Goal: Find contact information: Find contact information

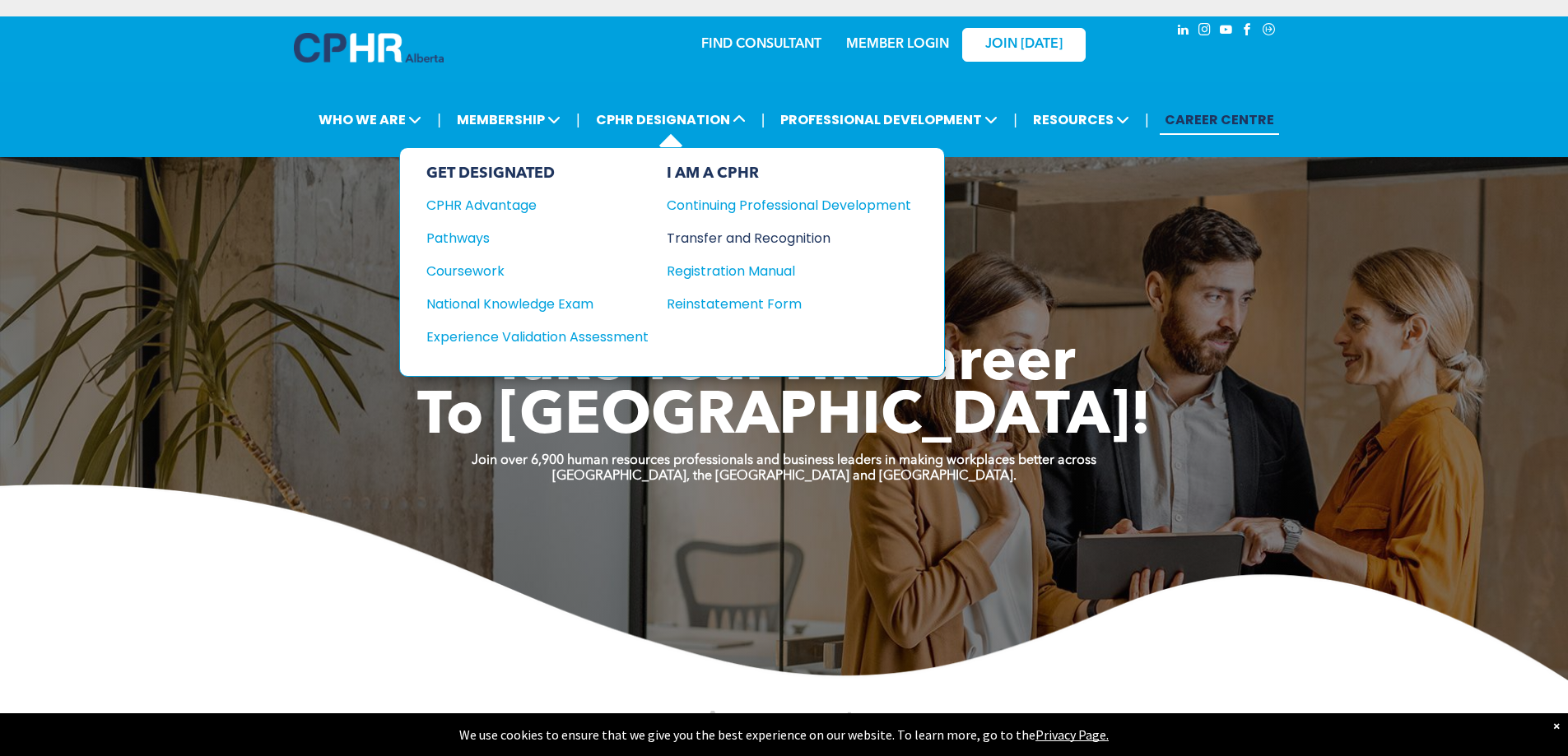
click at [718, 237] on div "Transfer and Recognition" at bounding box center [776, 239] width 220 height 21
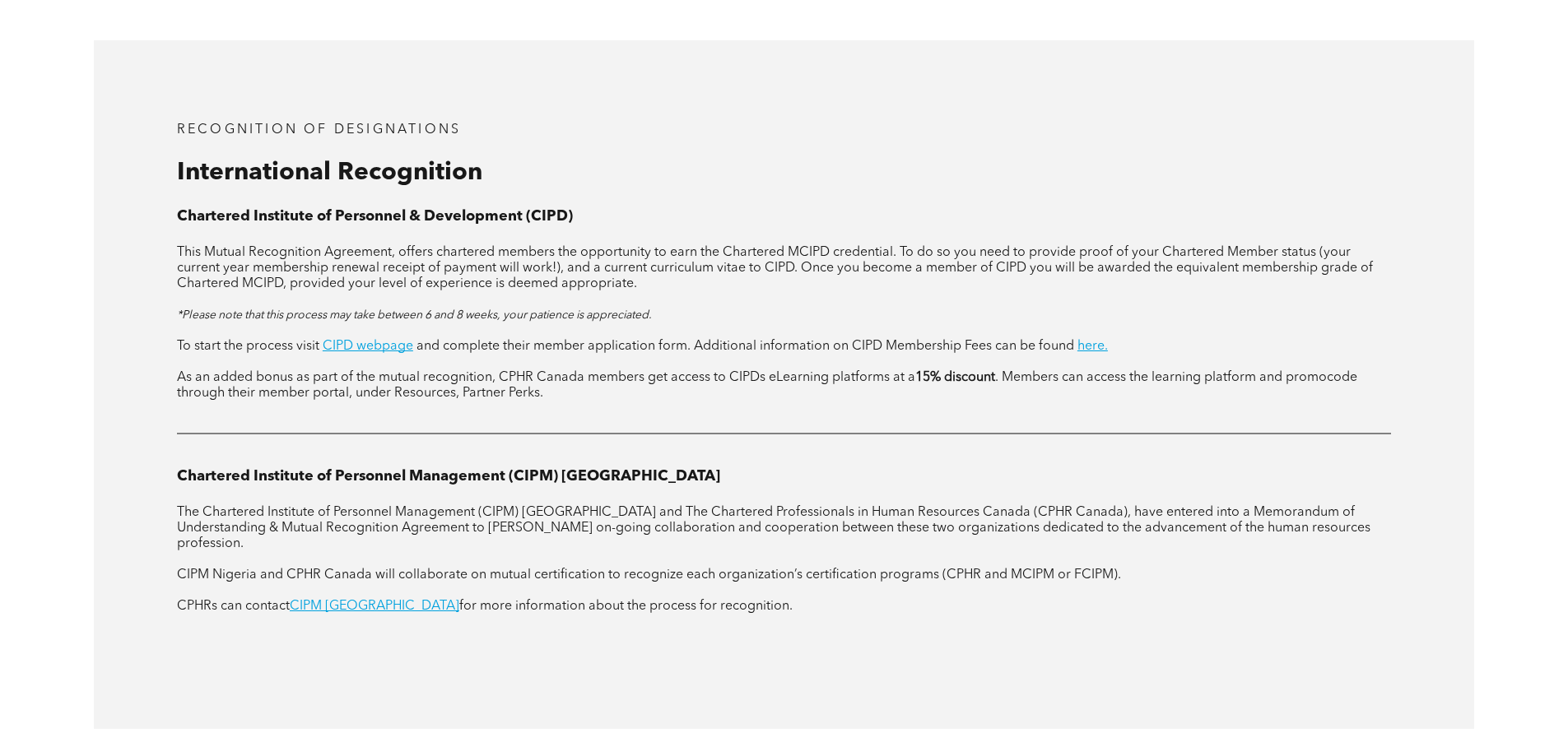
scroll to position [1975, 0]
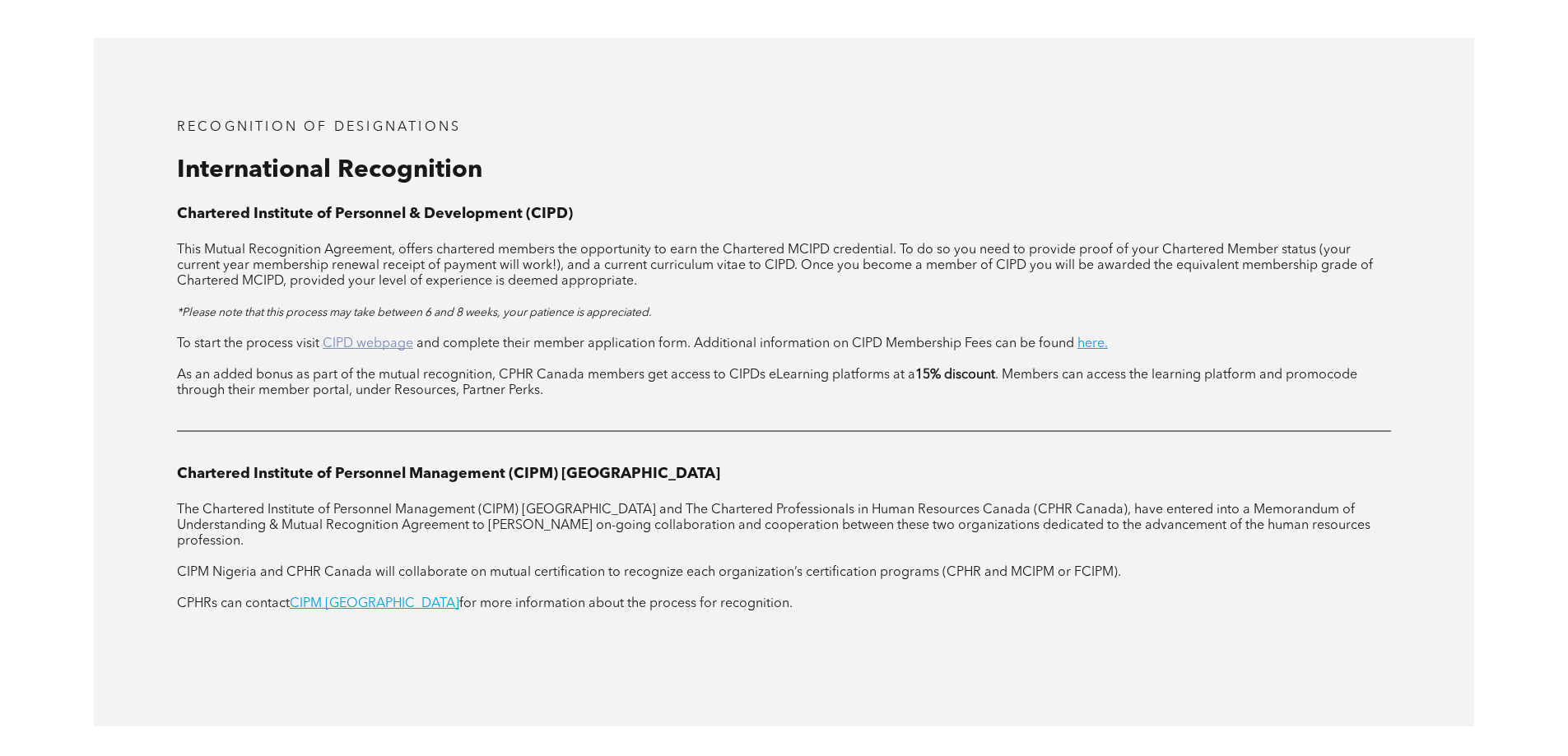
click at [393, 338] on link "CIPD webpage" at bounding box center [368, 344] width 90 height 13
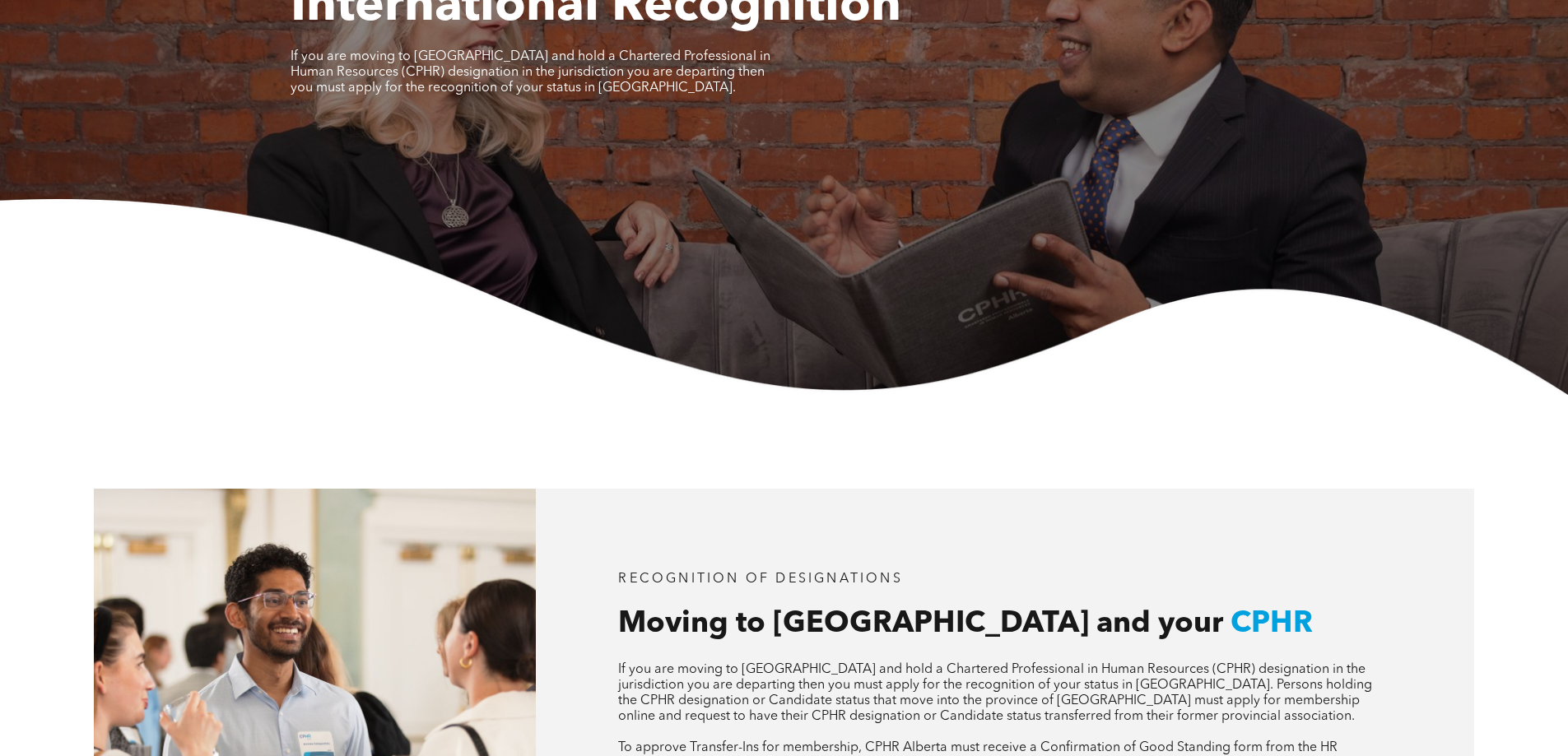
scroll to position [0, 0]
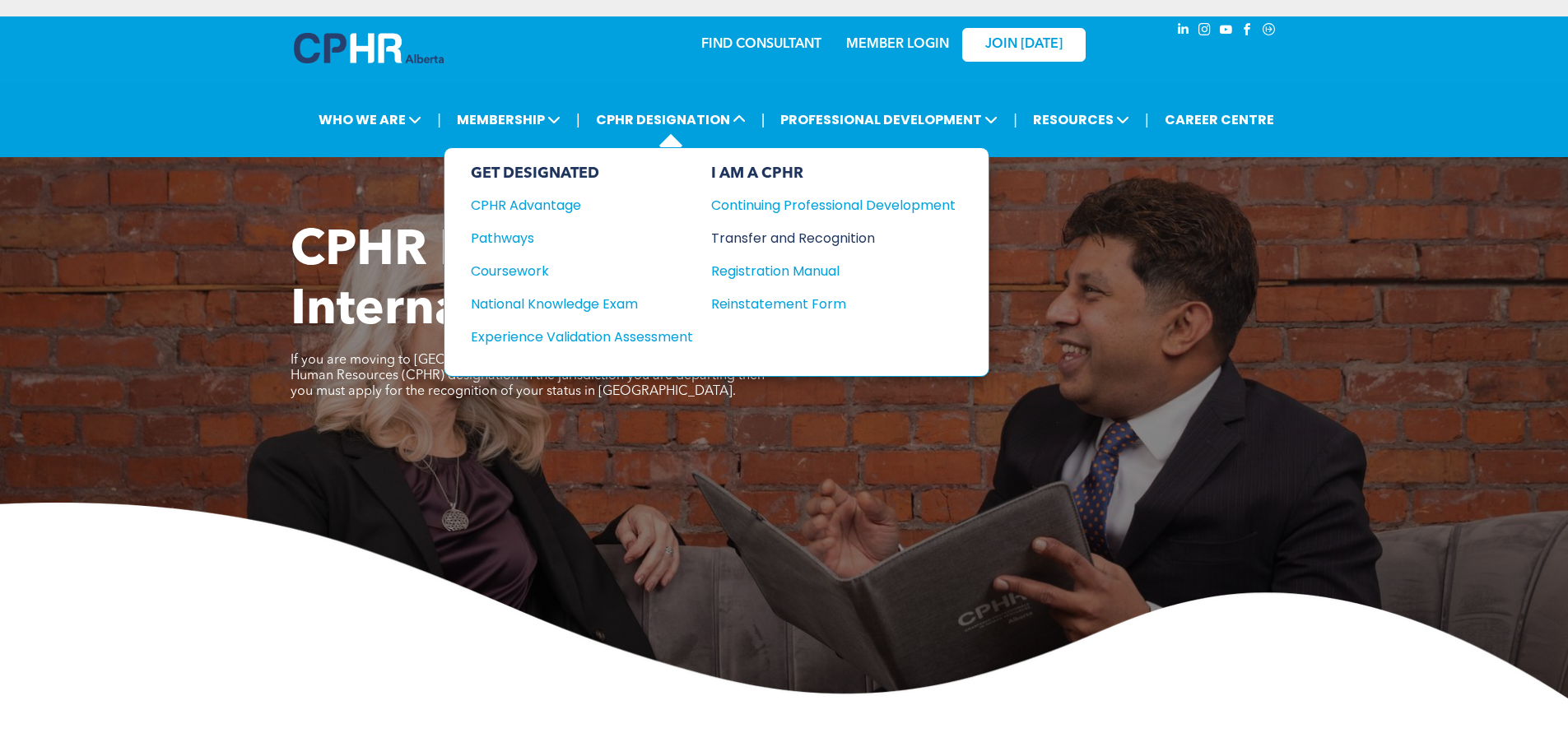
click at [760, 240] on div "Transfer and Recognition" at bounding box center [821, 239] width 220 height 21
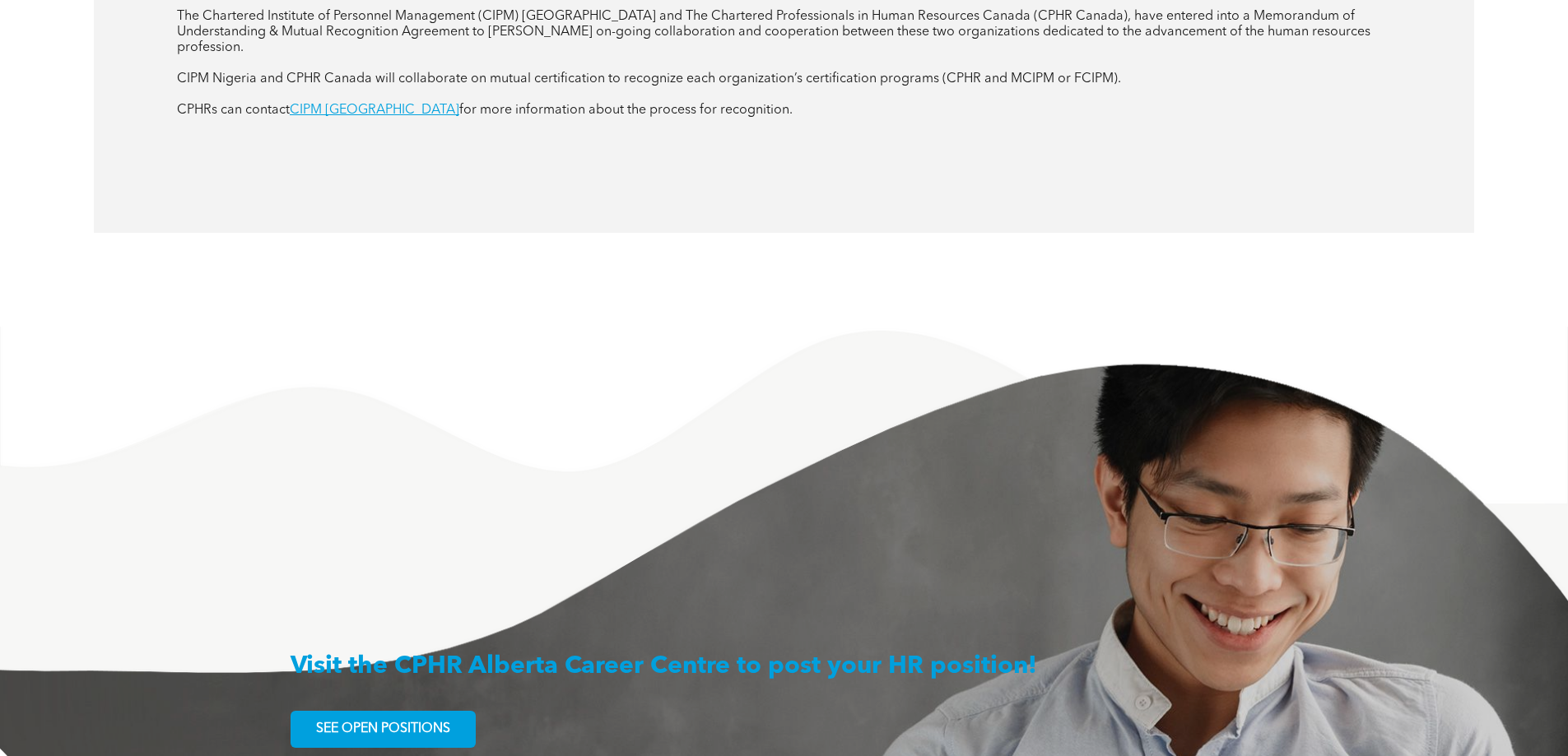
scroll to position [3019, 0]
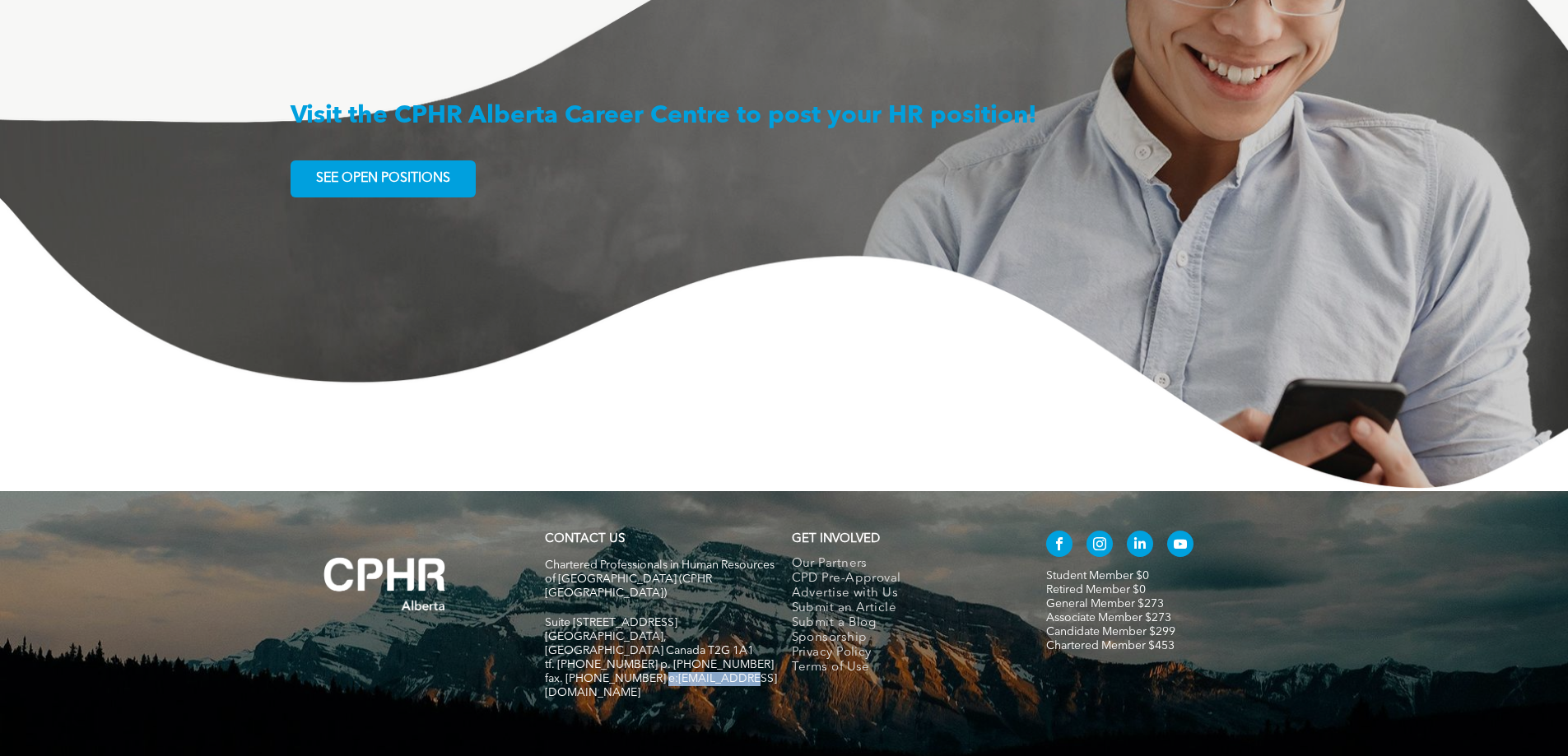
drag, startPoint x: 651, startPoint y: 595, endPoint x: 738, endPoint y: 595, distance: 87.0
click at [738, 672] on h5 "fax. [PHONE_NUMBER] e:[EMAIL_ADDRESS][DOMAIN_NAME]" at bounding box center [661, 686] width 232 height 28
copy span "[EMAIL_ADDRESS][DOMAIN_NAME]"
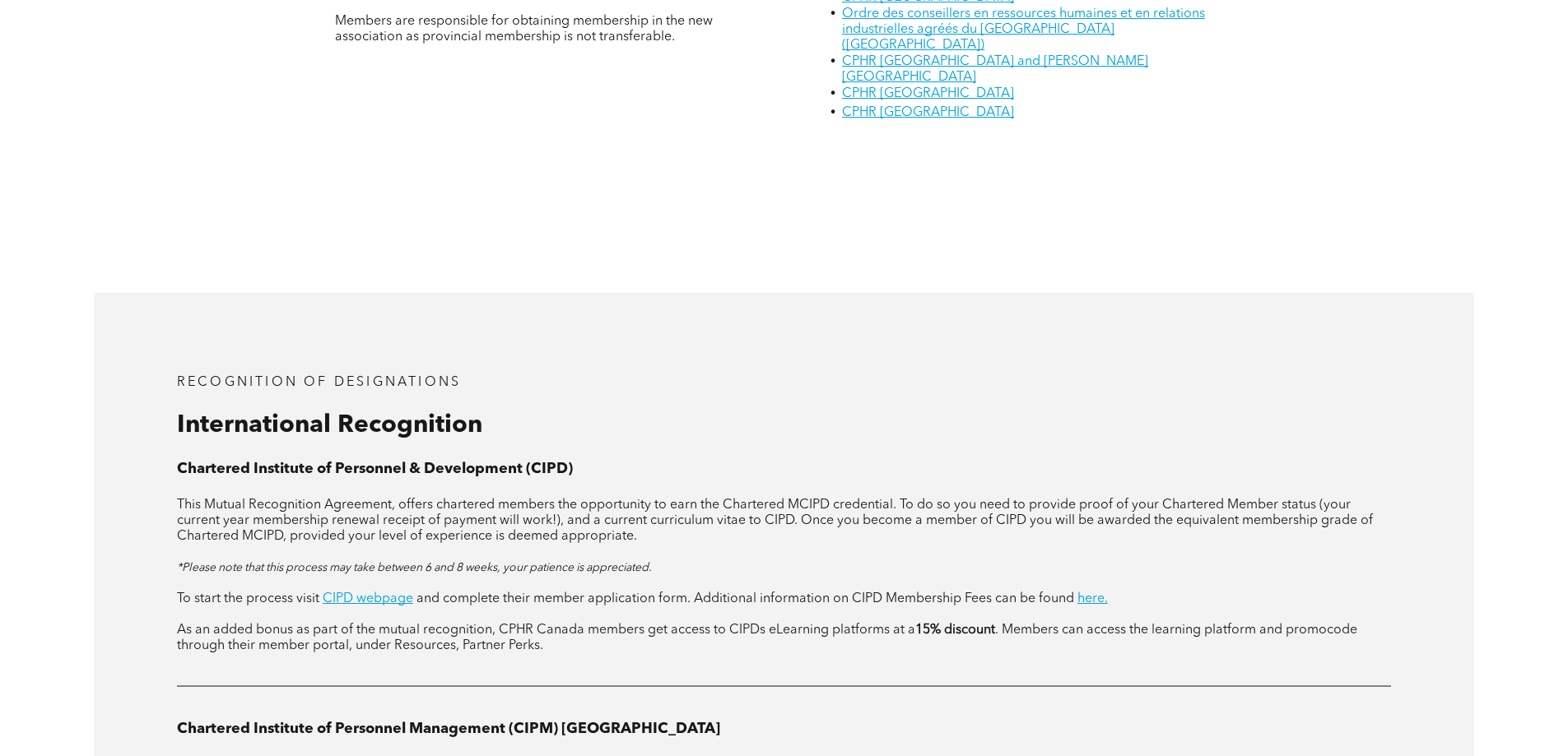
scroll to position [1538, 0]
